Goal: Task Accomplishment & Management: Use online tool/utility

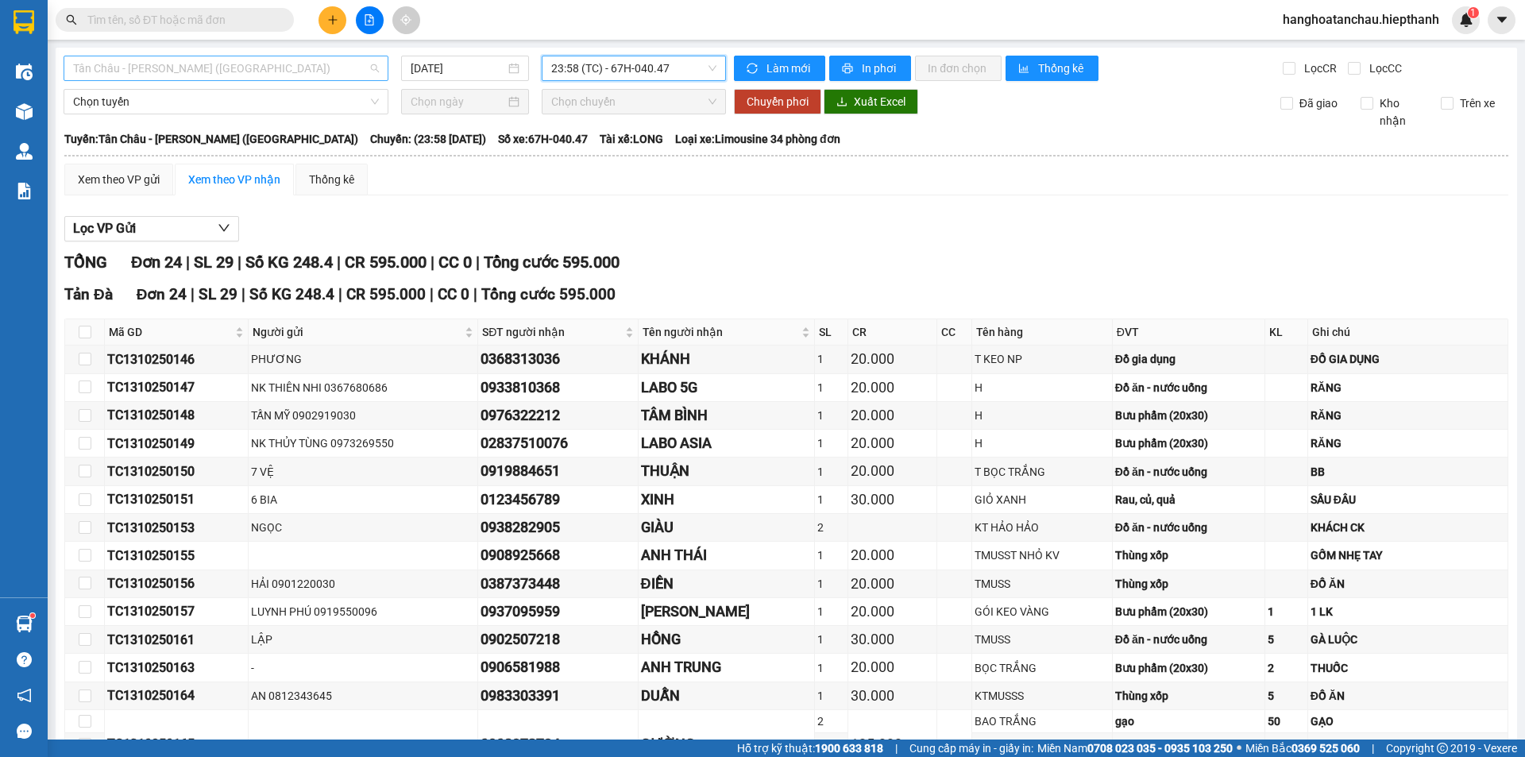
click at [201, 71] on span "Tân Châu - [PERSON_NAME] ([GEOGRAPHIC_DATA])" at bounding box center [226, 68] width 306 height 24
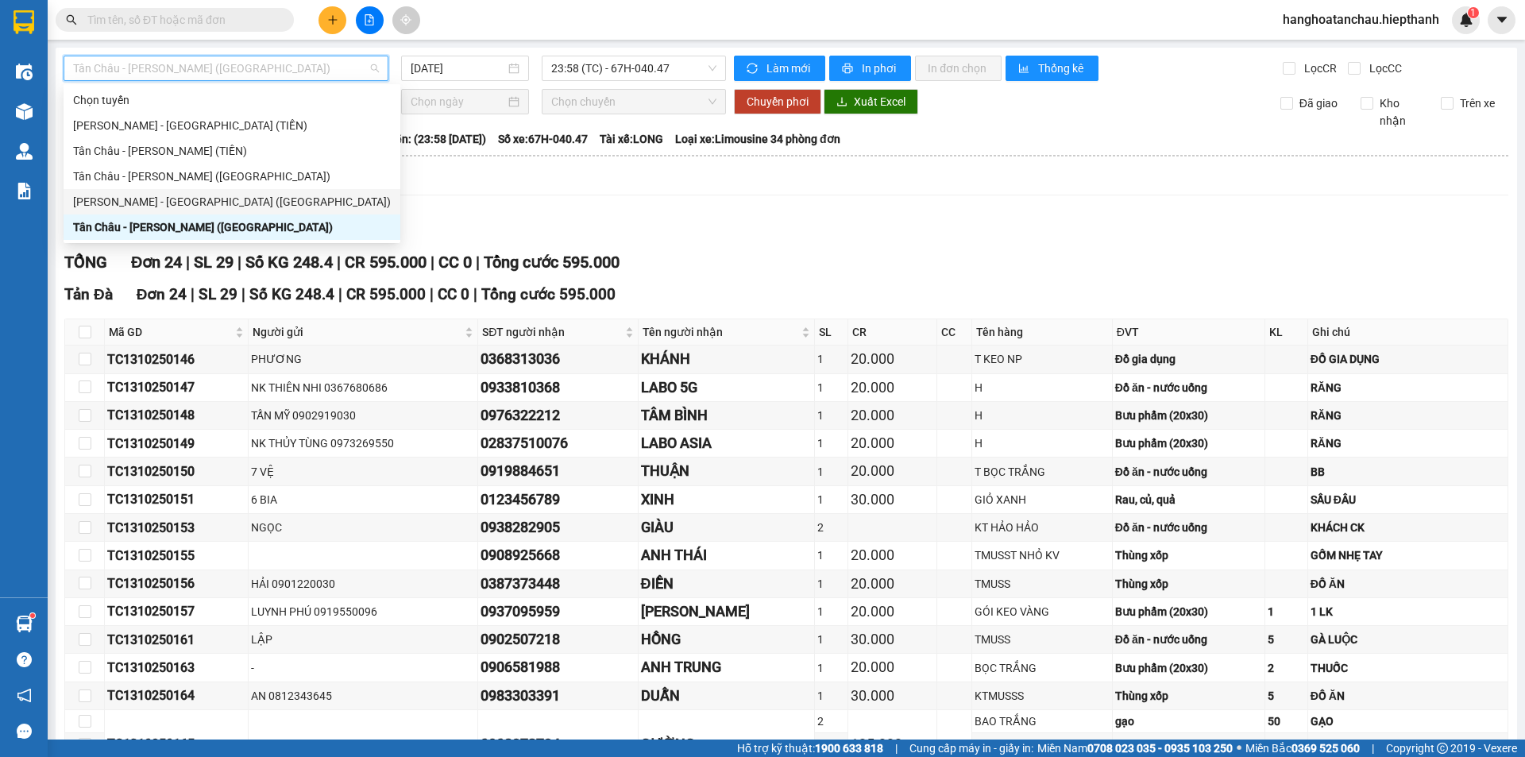
click at [116, 199] on div "[PERSON_NAME] - [GEOGRAPHIC_DATA] ([GEOGRAPHIC_DATA])" at bounding box center [232, 201] width 318 height 17
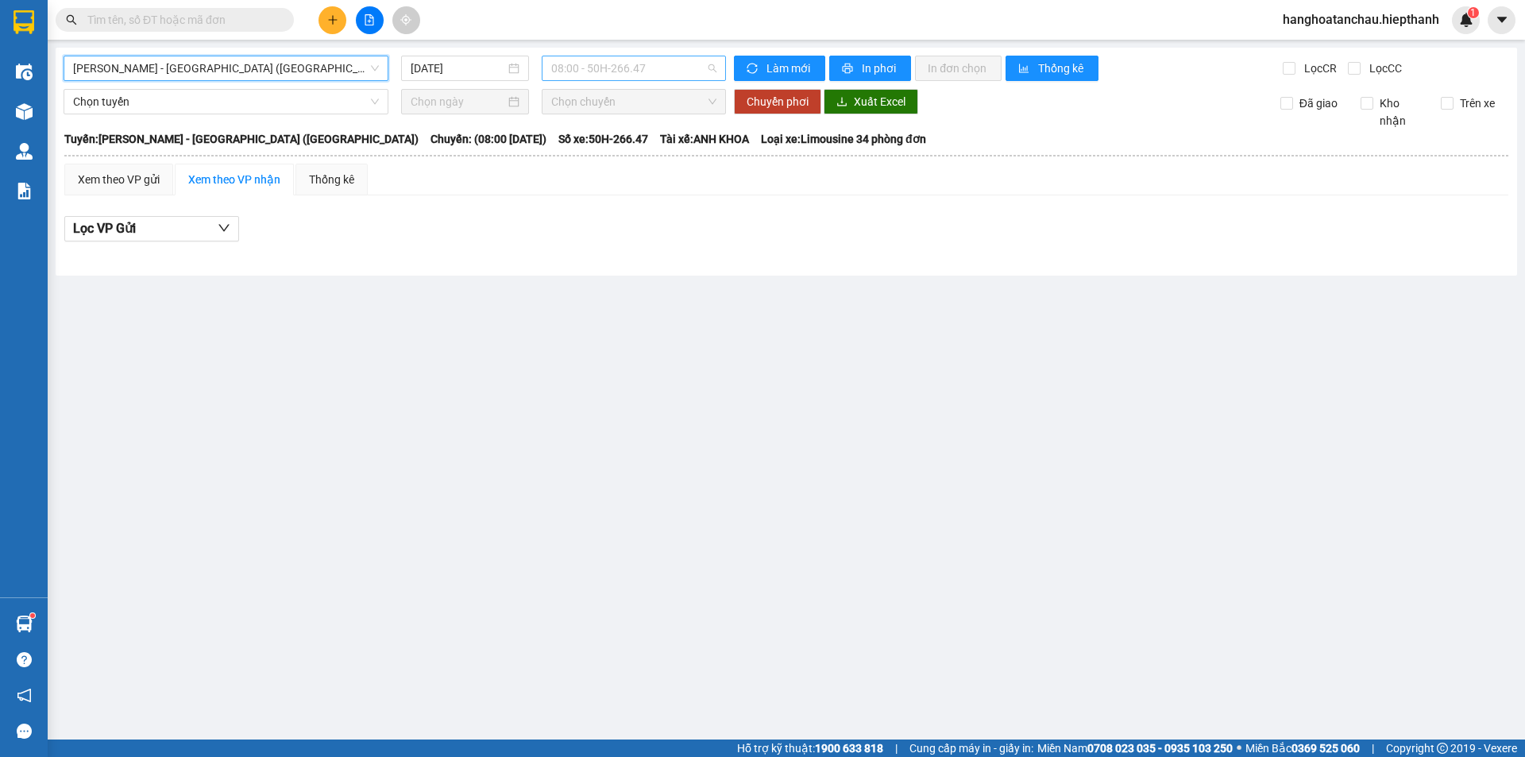
click at [624, 70] on span "08:00 - 50H-266.47" at bounding box center [633, 68] width 165 height 24
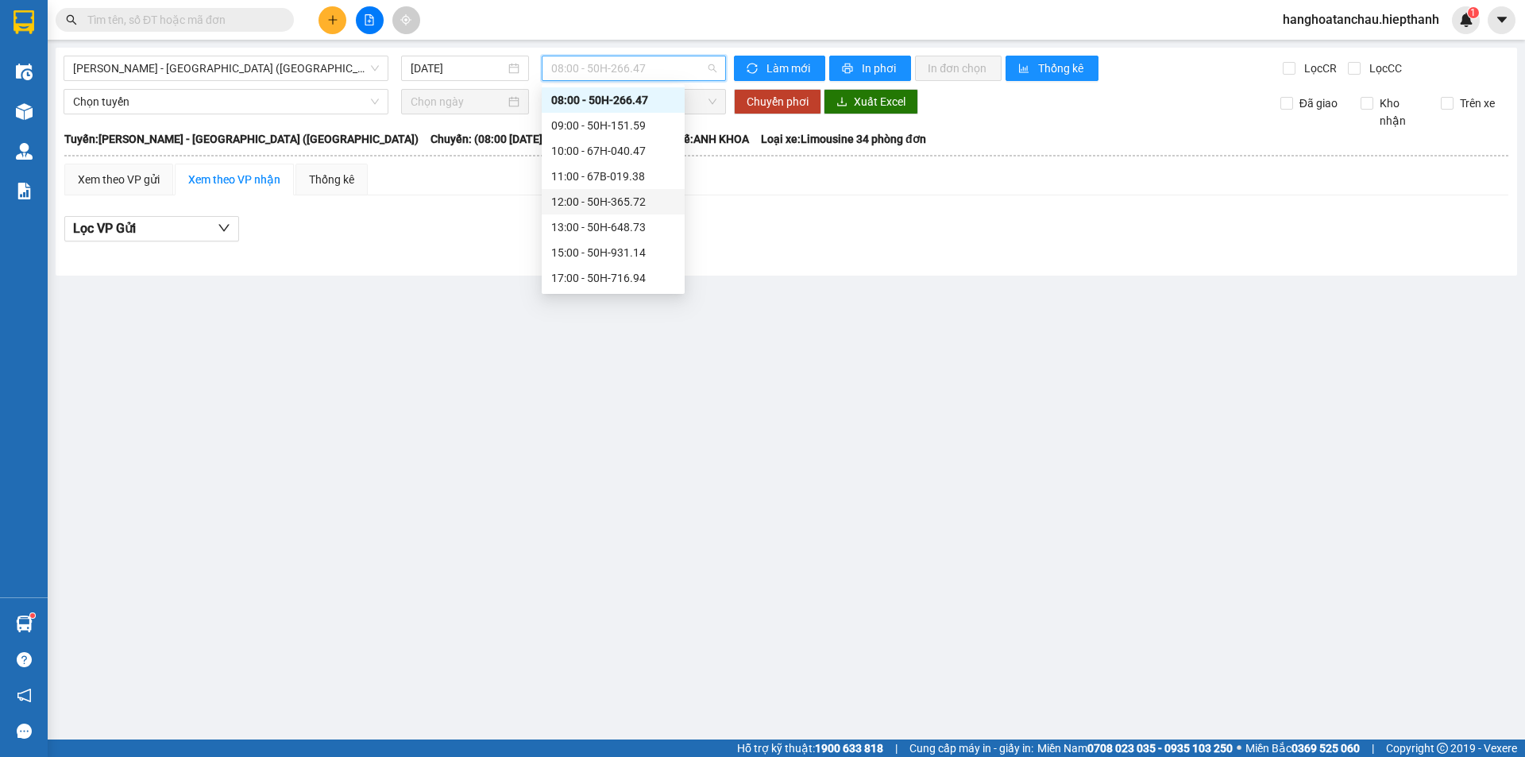
scroll to position [102, 0]
click at [421, 62] on input "[DATE]" at bounding box center [458, 68] width 95 height 17
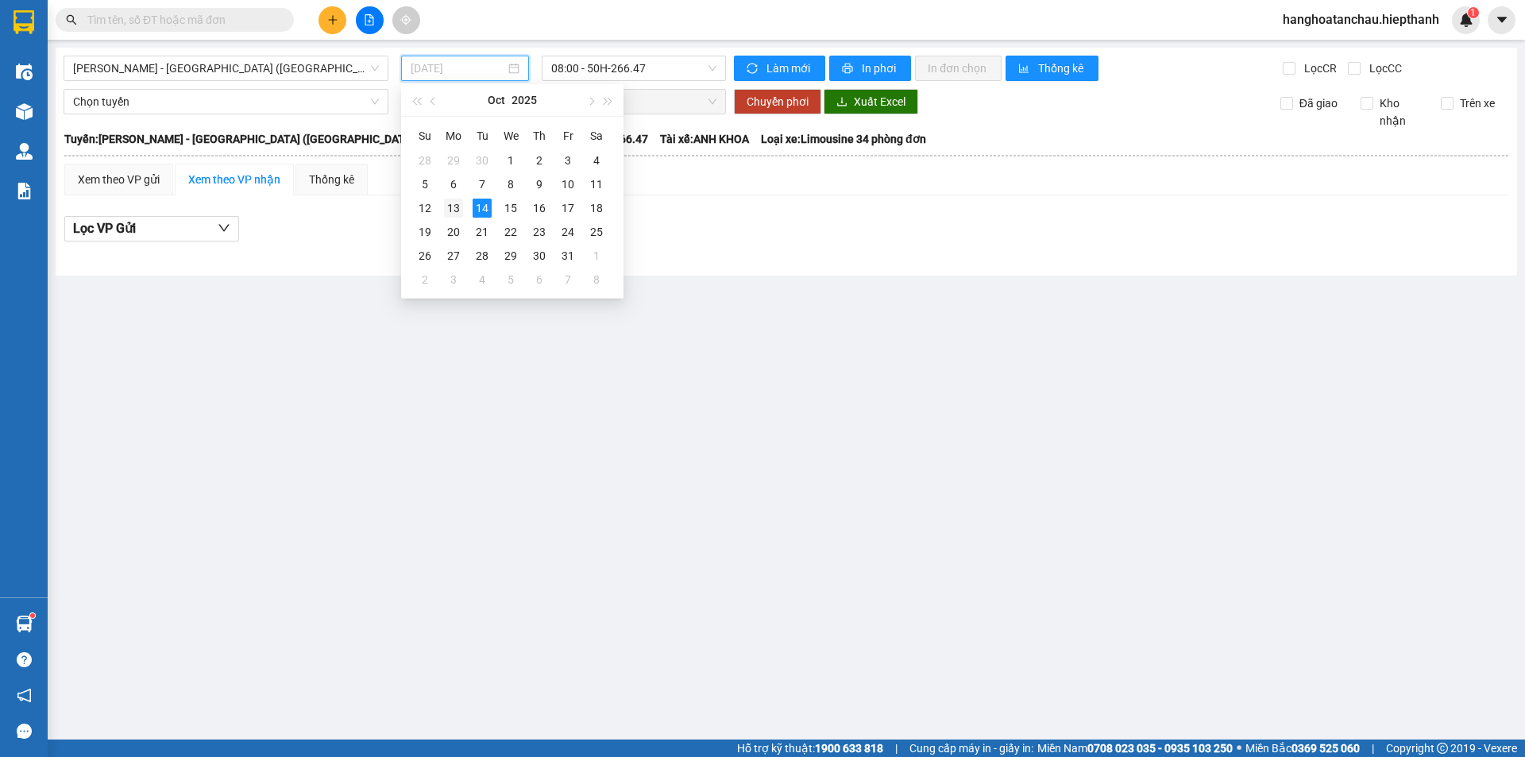
click at [457, 218] on td "13" at bounding box center [453, 208] width 29 height 24
type input "[DATE]"
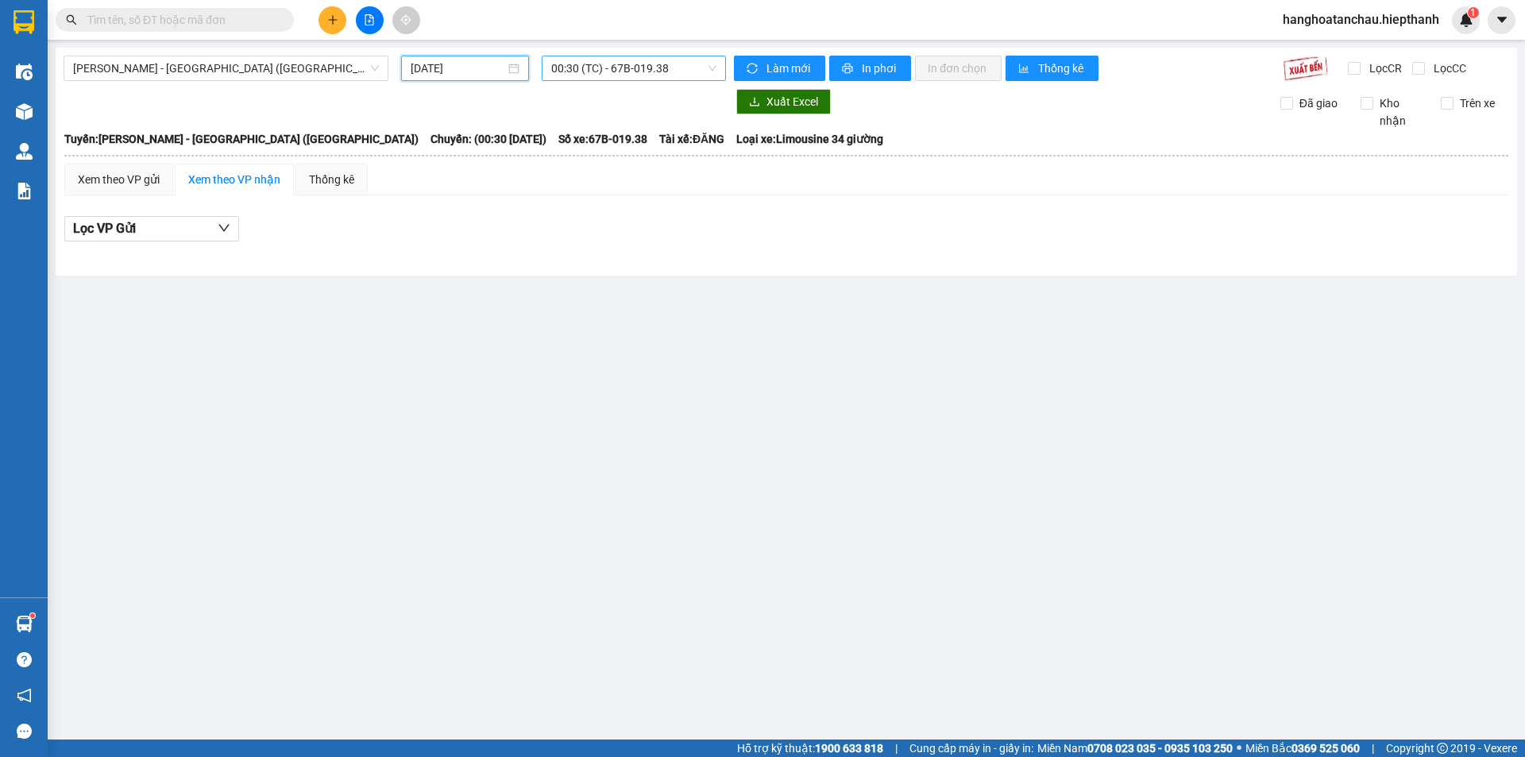
click at [642, 60] on span "00:30 (TC) - 67B-019.38" at bounding box center [633, 68] width 165 height 24
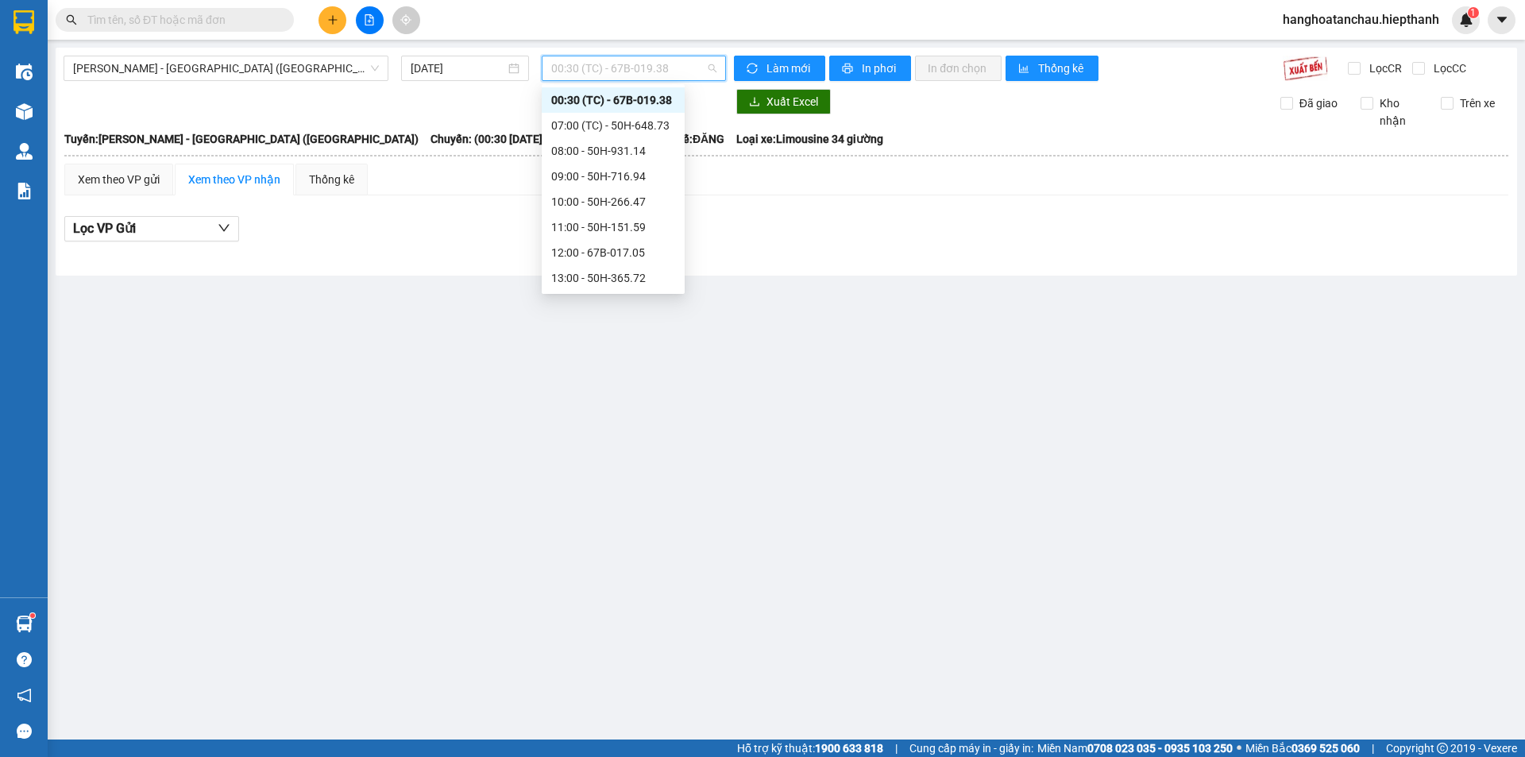
scroll to position [153, 0]
click at [585, 281] on div "22:30 - 50H-716.94" at bounding box center [613, 277] width 124 height 17
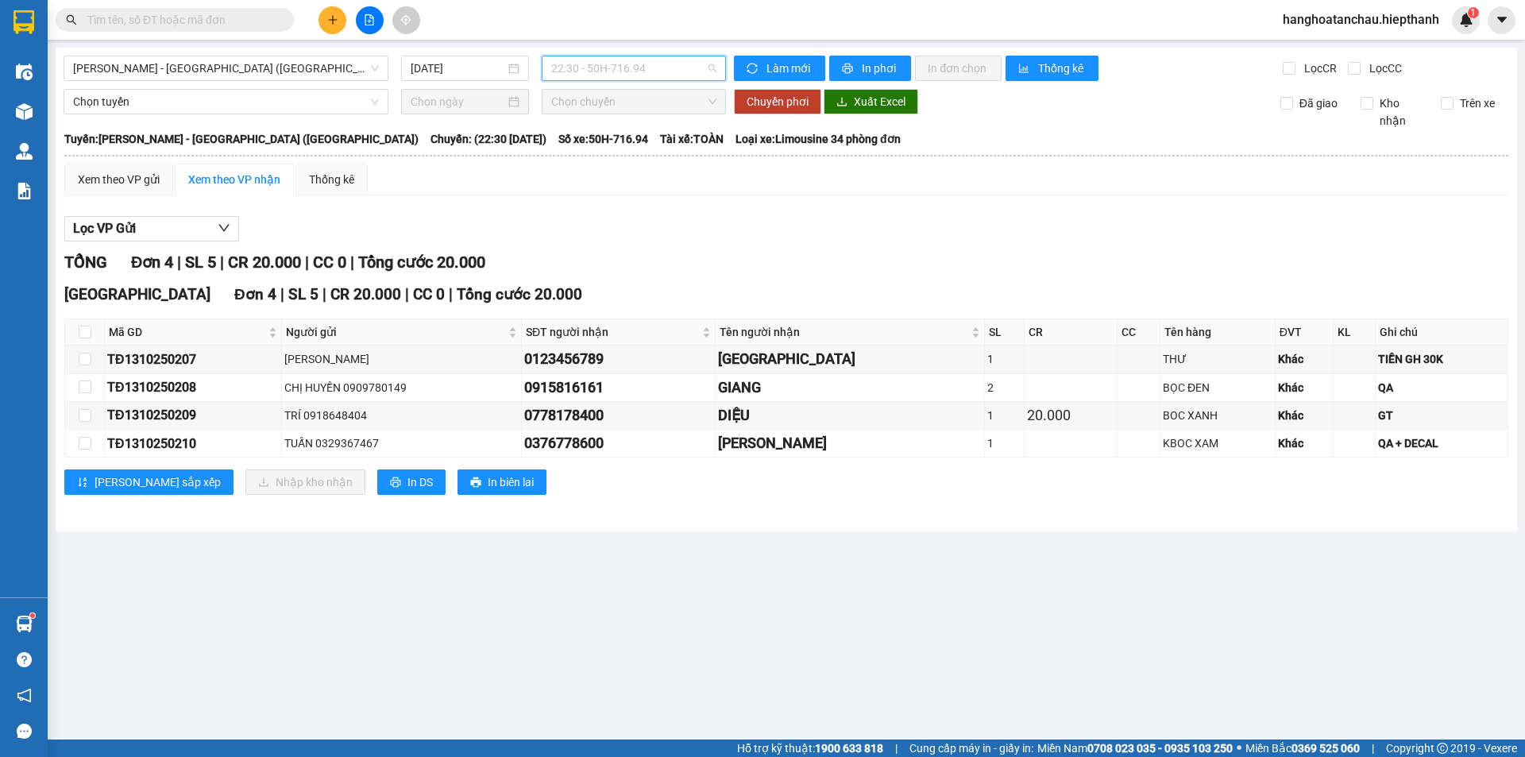
click at [593, 79] on span "22:30 - 50H-716.94" at bounding box center [633, 68] width 165 height 24
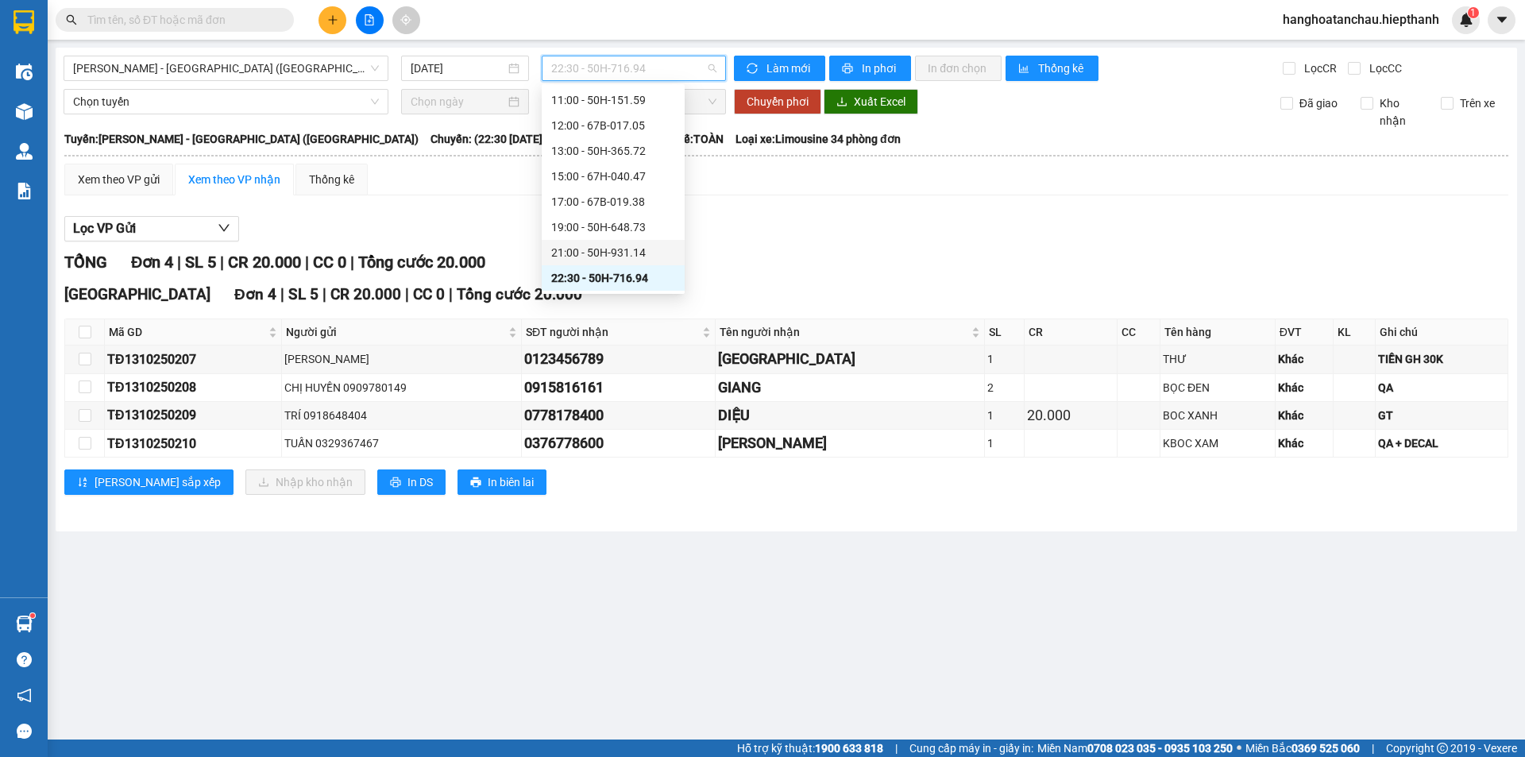
click at [573, 250] on div "21:00 - 50H-931.14" at bounding box center [613, 252] width 124 height 17
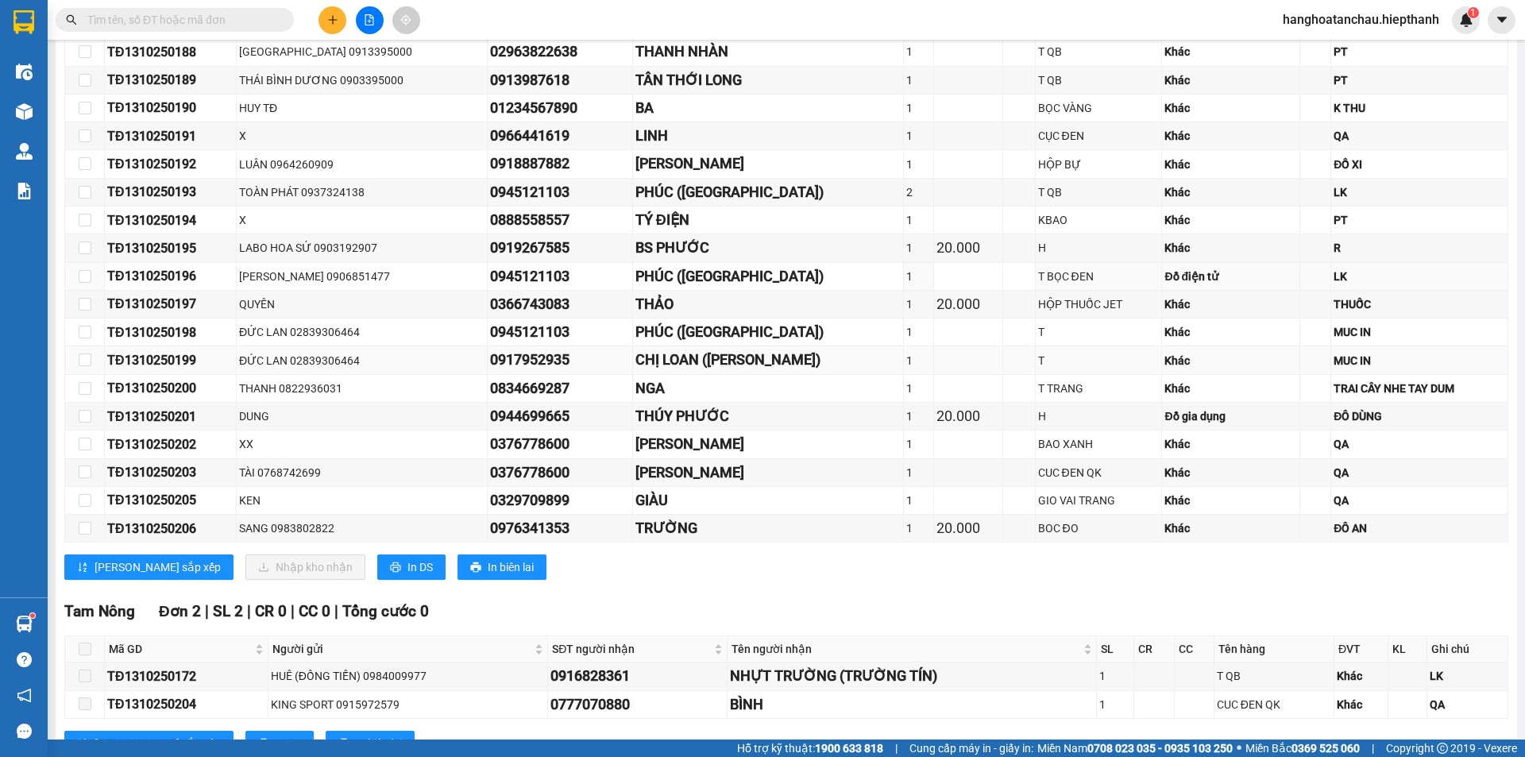
scroll to position [988, 0]
